Goal: Check status: Check status

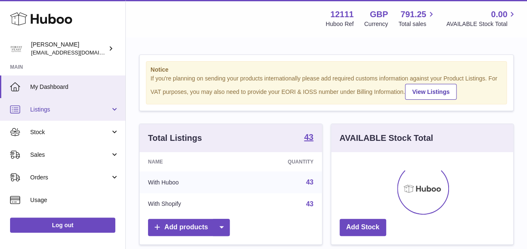
scroll to position [131, 182]
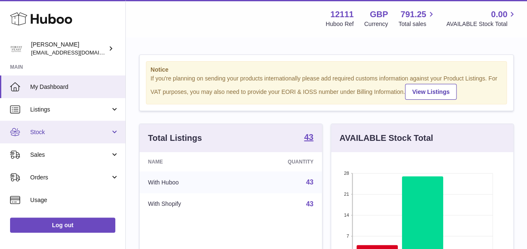
click at [63, 133] on span "Stock" at bounding box center [70, 132] width 80 height 8
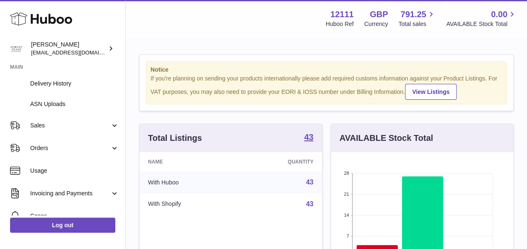
scroll to position [132, 0]
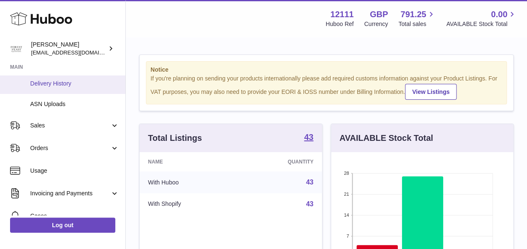
click at [49, 82] on span "Delivery History" at bounding box center [74, 84] width 89 height 8
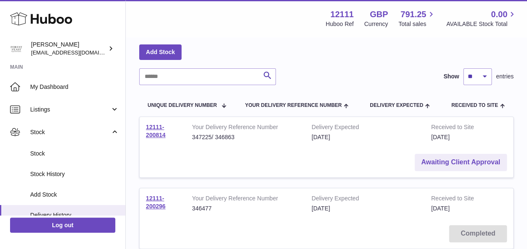
scroll to position [37, 0]
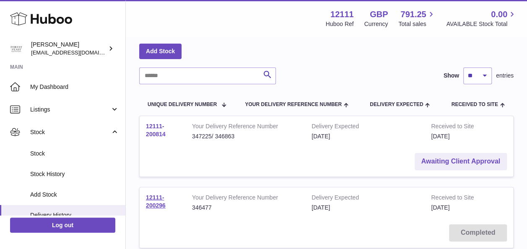
click at [158, 130] on link "12111-200814" at bounding box center [156, 130] width 20 height 15
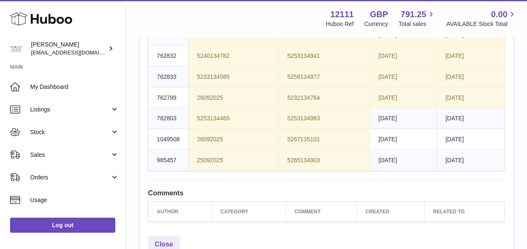
scroll to position [830, 0]
click at [210, 39] on span "5231134586" at bounding box center [213, 35] width 33 height 7
click at [310, 39] on span "5205134205" at bounding box center [303, 35] width 33 height 7
click at [396, 39] on span "2026-08-31" at bounding box center [388, 35] width 18 height 7
click at [464, 39] on span "2026-07-31" at bounding box center [454, 35] width 18 height 7
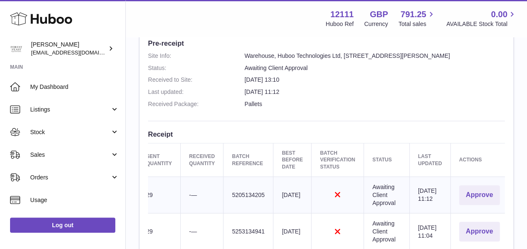
scroll to position [267, 0]
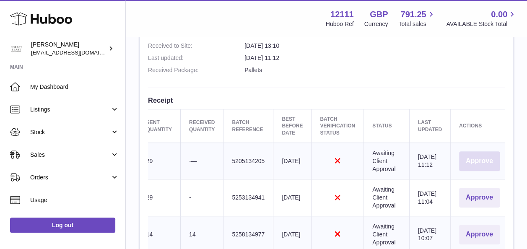
click at [488, 163] on button "Approve" at bounding box center [479, 161] width 41 height 20
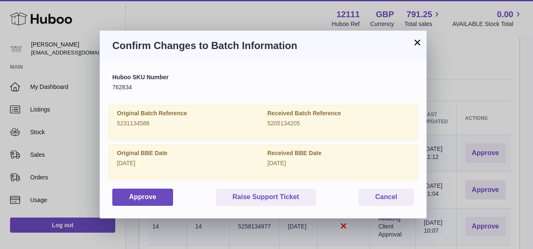
click at [418, 39] on button "×" at bounding box center [417, 42] width 10 height 10
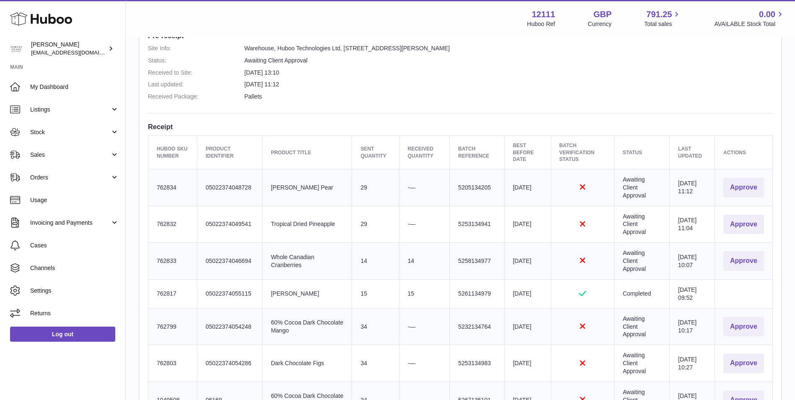
scroll to position [347, 0]
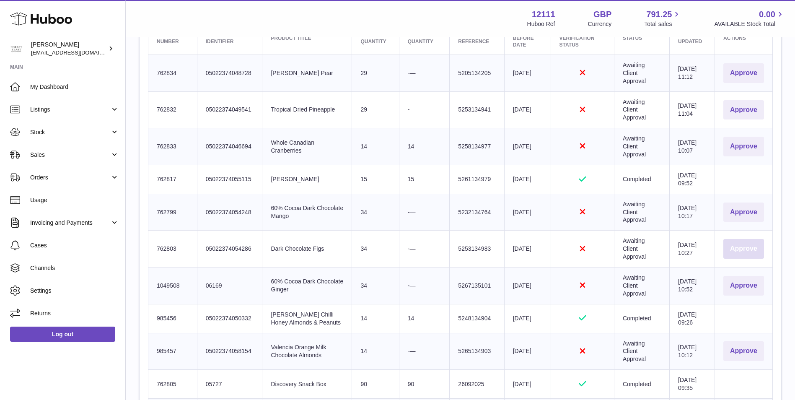
click at [533, 239] on button "Approve" at bounding box center [743, 249] width 41 height 20
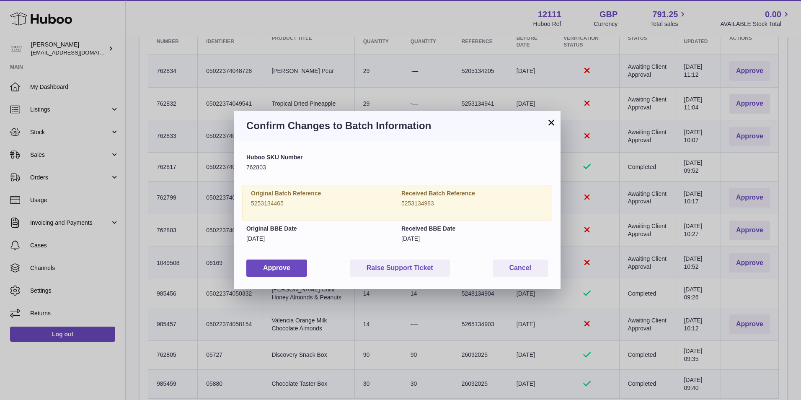
click at [533, 124] on button "×" at bounding box center [552, 122] width 10 height 10
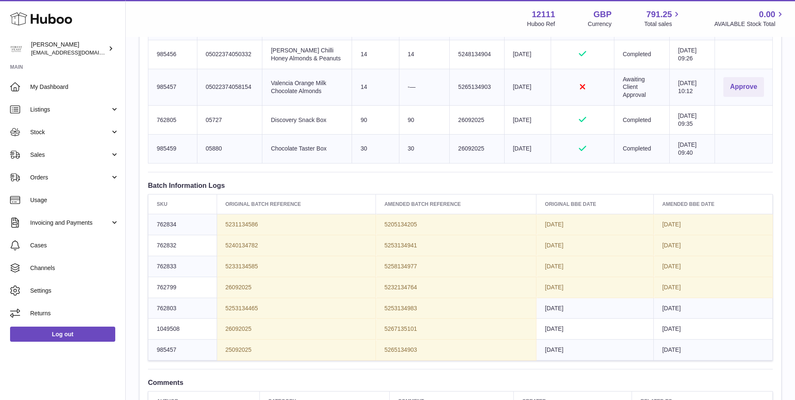
scroll to position [598, 0]
